Goal: Task Accomplishment & Management: Use online tool/utility

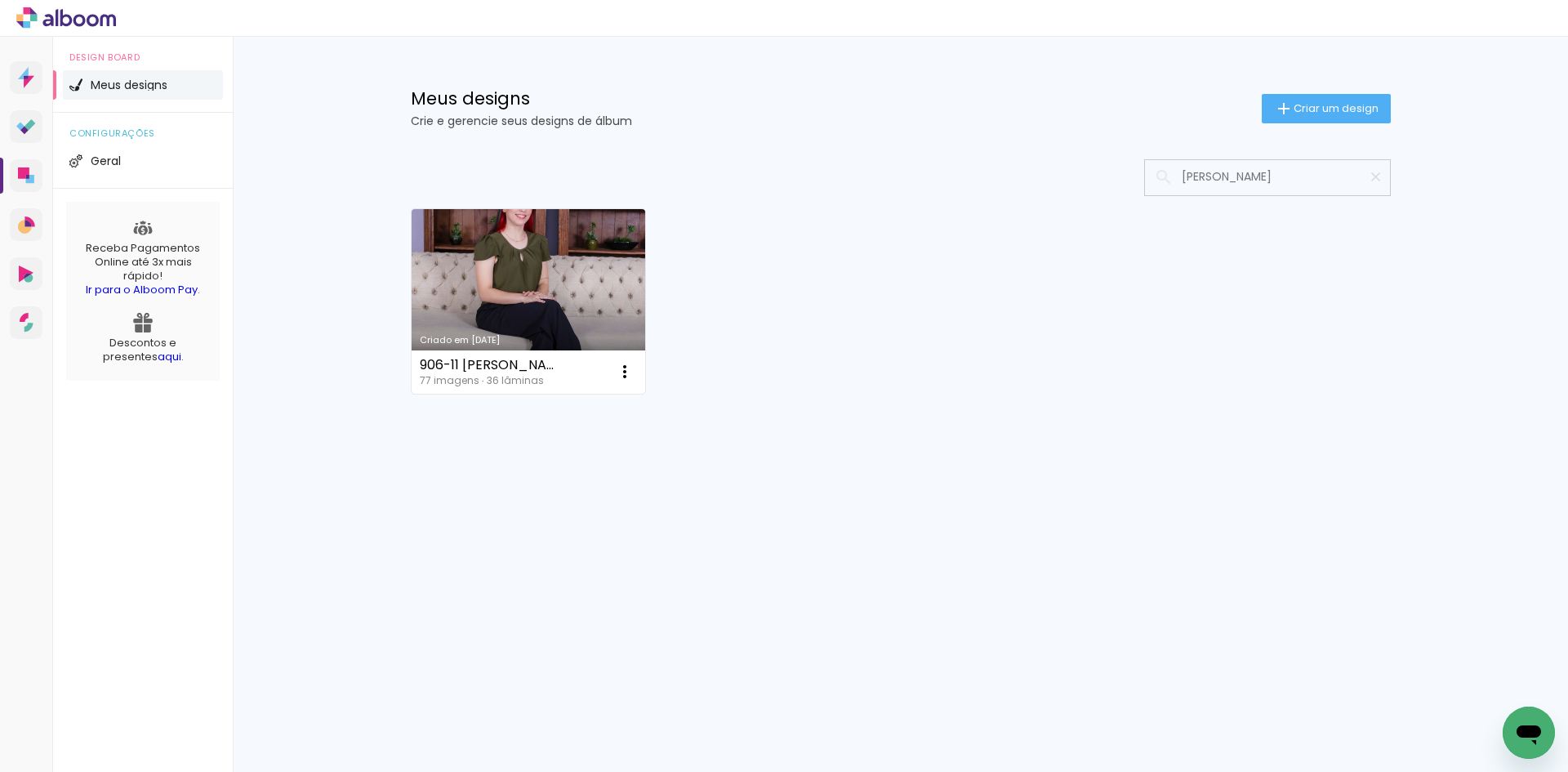
type input "[PERSON_NAME]"
type paper-input "[PERSON_NAME]"
click at [568, 328] on link "Criado em [DATE]" at bounding box center [528, 302] width 235 height 185
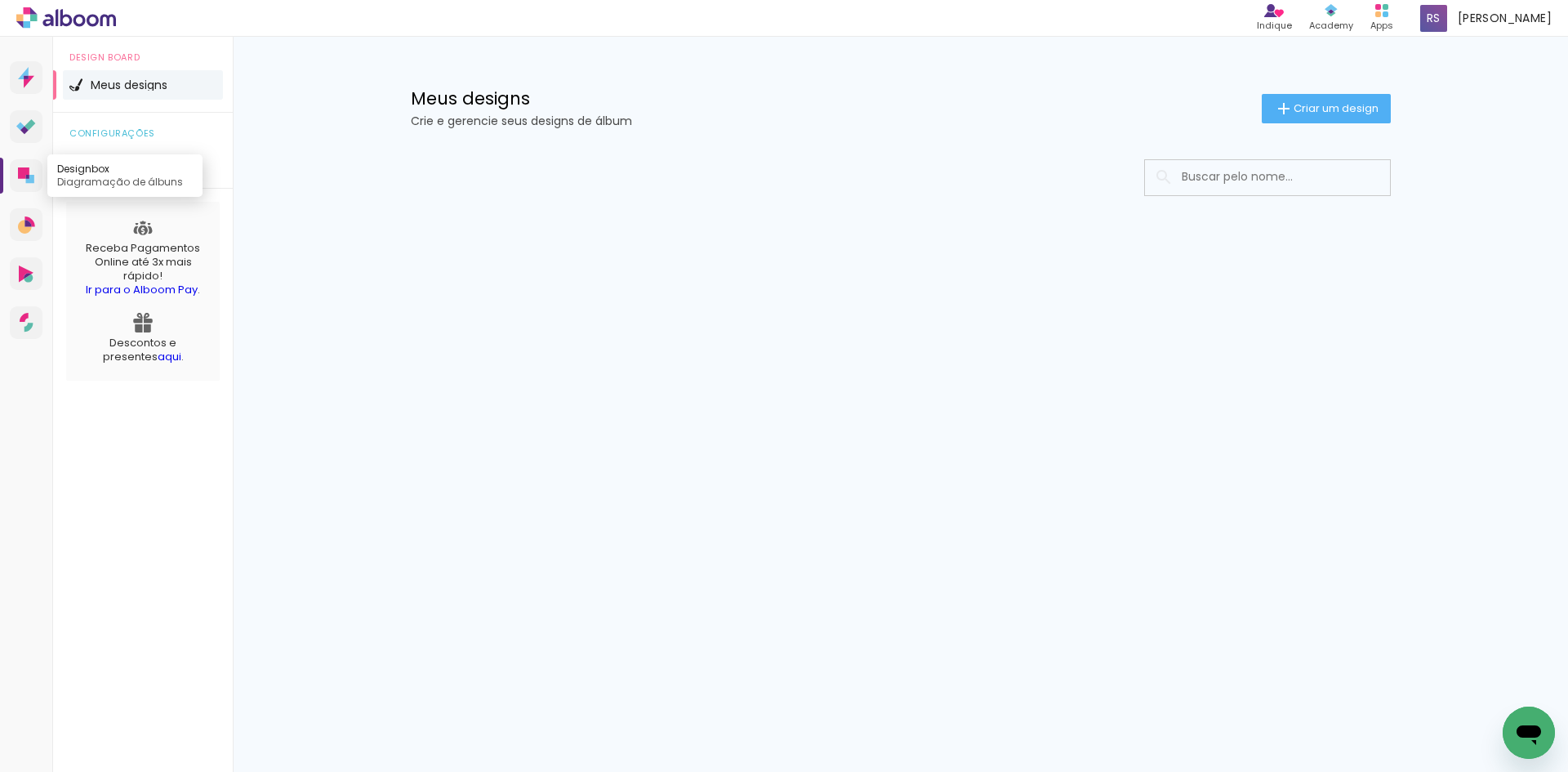
click at [16, 177] on link "Designbox Diagramação de álbuns" at bounding box center [26, 176] width 33 height 33
click at [1200, 184] on input at bounding box center [1290, 177] width 233 height 34
click at [20, 172] on icon at bounding box center [24, 173] width 11 height 11
click at [1274, 173] on input at bounding box center [1290, 177] width 233 height 34
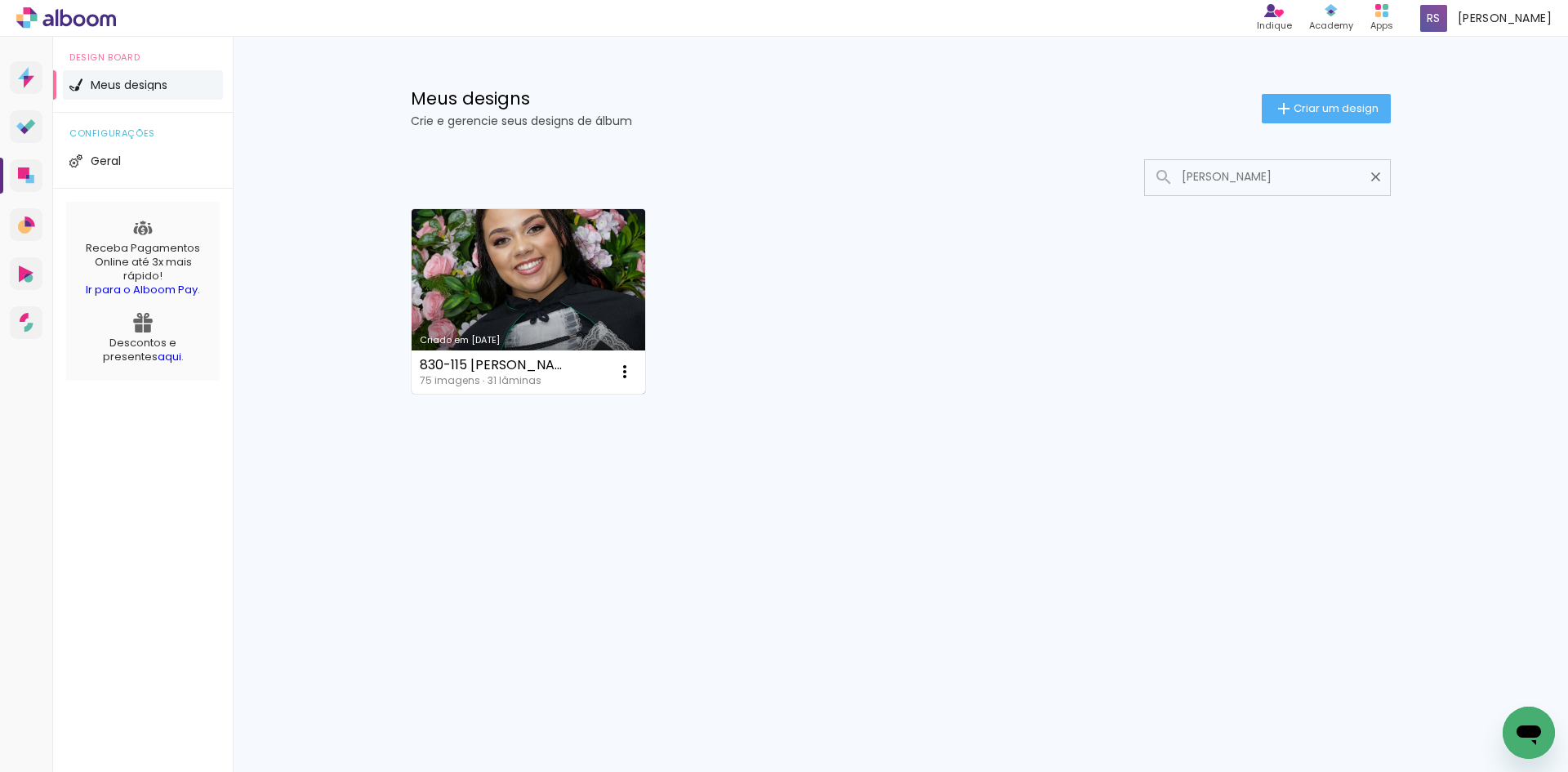
type input "[PERSON_NAME]"
type paper-input "[PERSON_NAME]"
click at [563, 328] on link "Criado em [DATE]" at bounding box center [528, 302] width 235 height 185
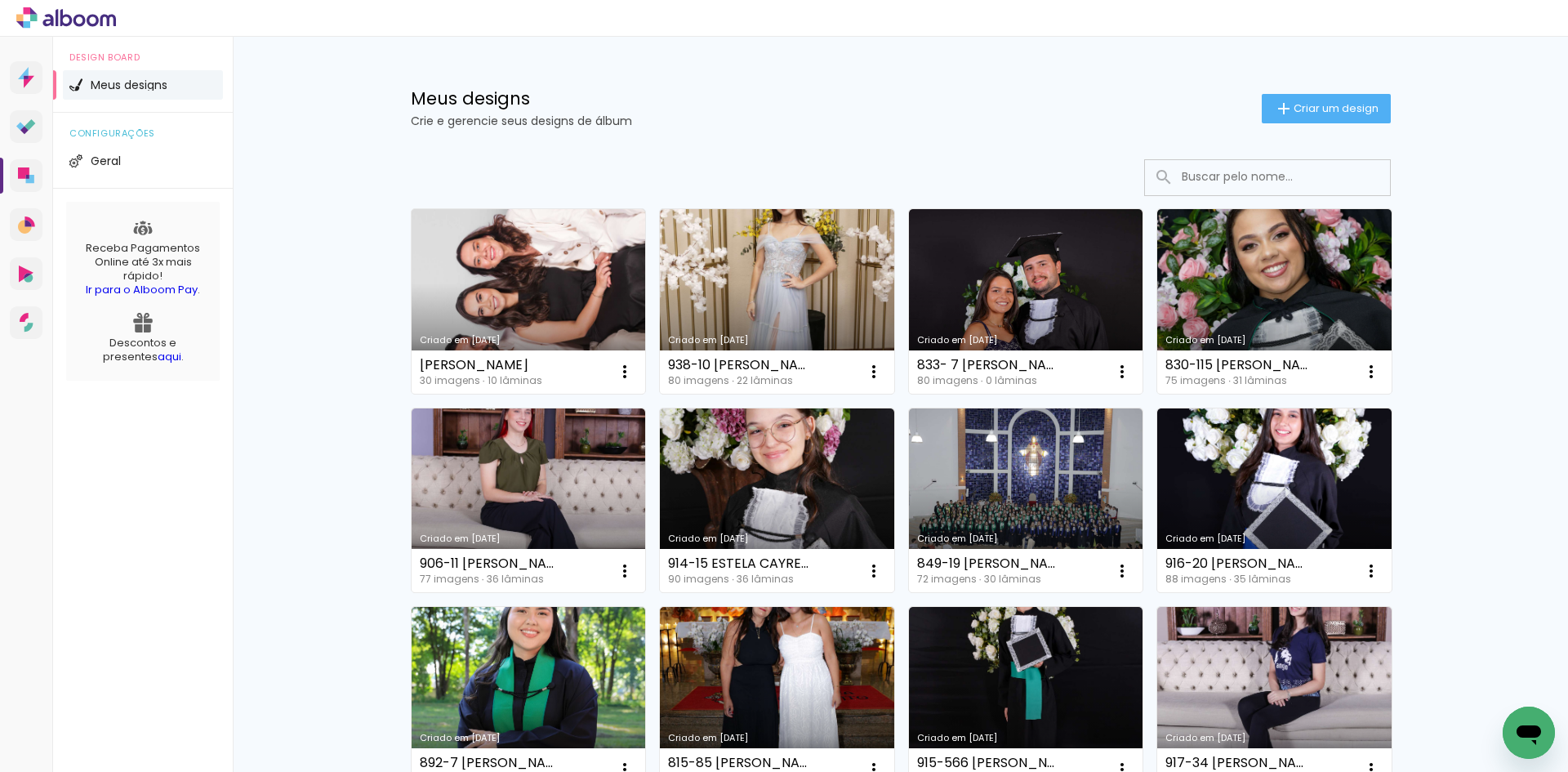
click at [1251, 182] on input at bounding box center [1290, 177] width 233 height 34
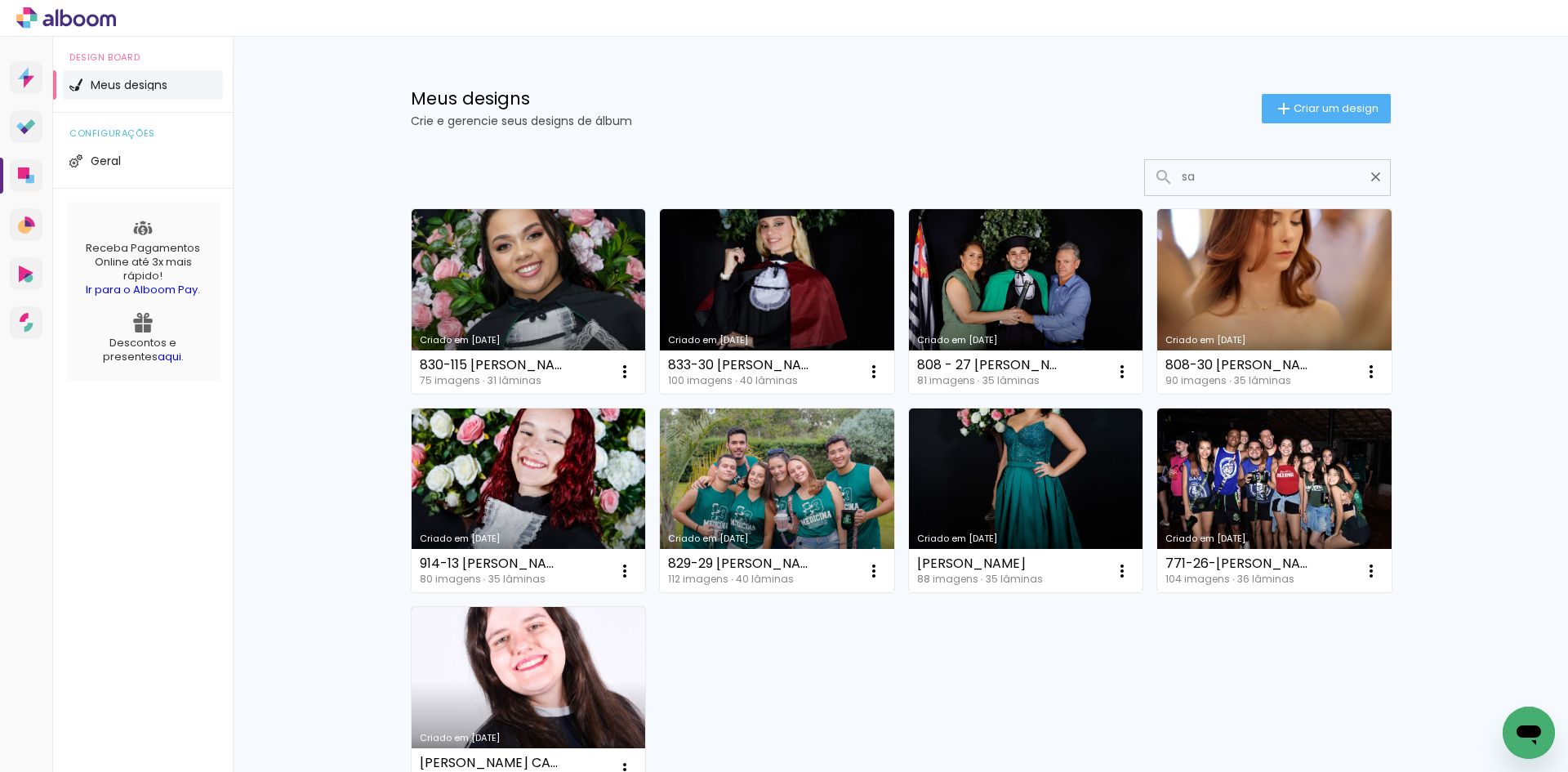
type input "s"
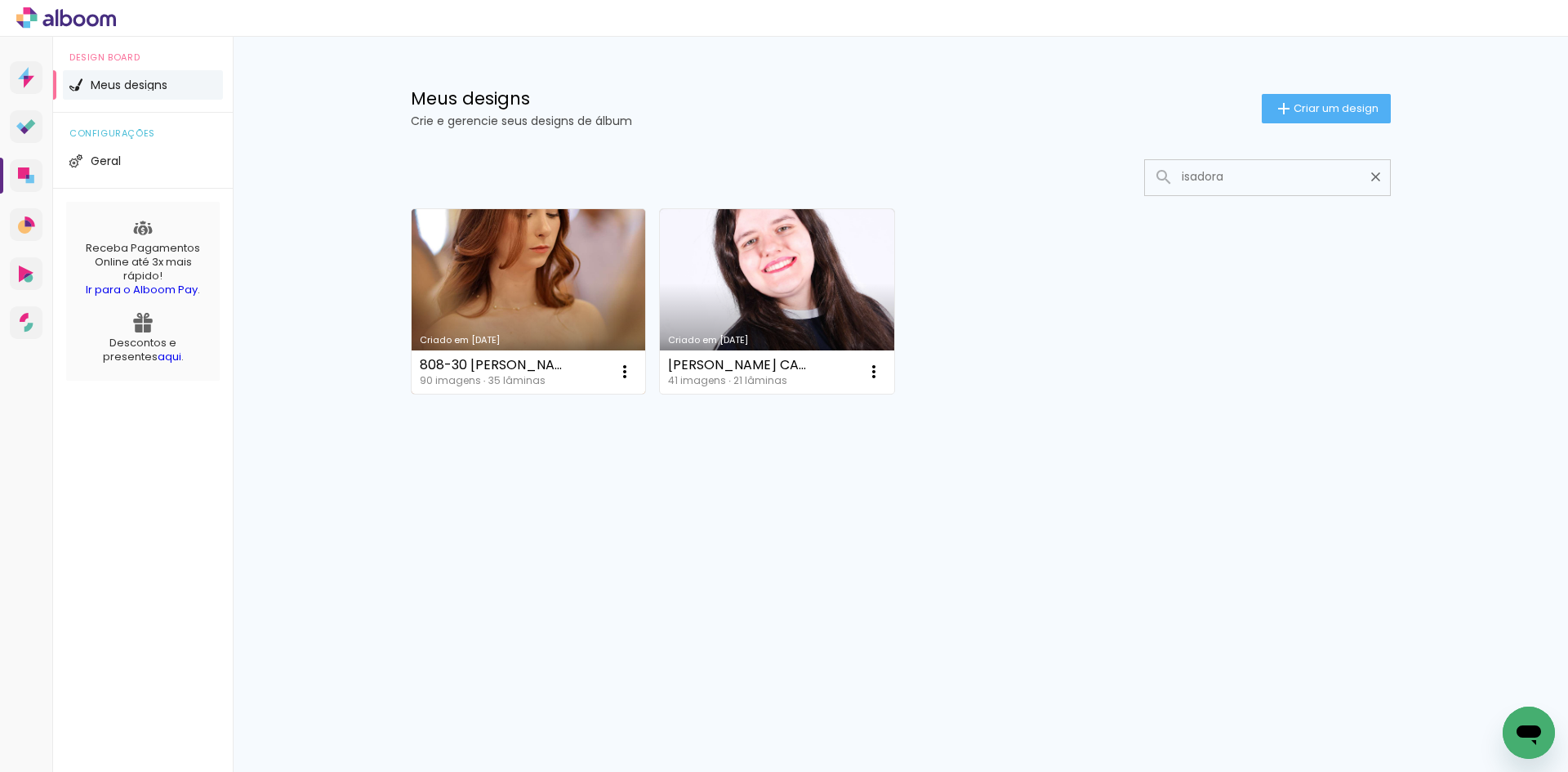
type input "isadora"
type paper-input "isadora"
click at [479, 317] on link "Criado em [DATE]" at bounding box center [528, 302] width 235 height 185
